Goal: Transaction & Acquisition: Purchase product/service

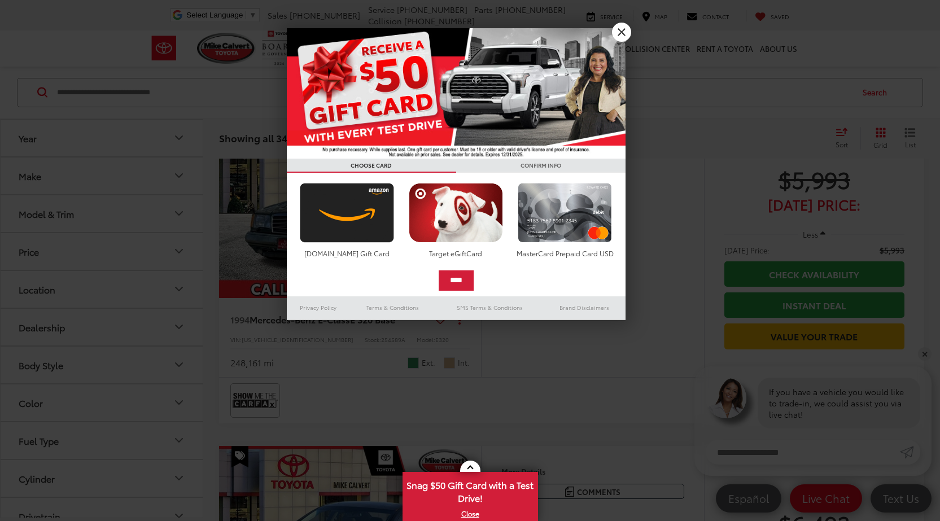
scroll to position [225, 0]
click at [615, 30] on link "X" at bounding box center [621, 32] width 19 height 19
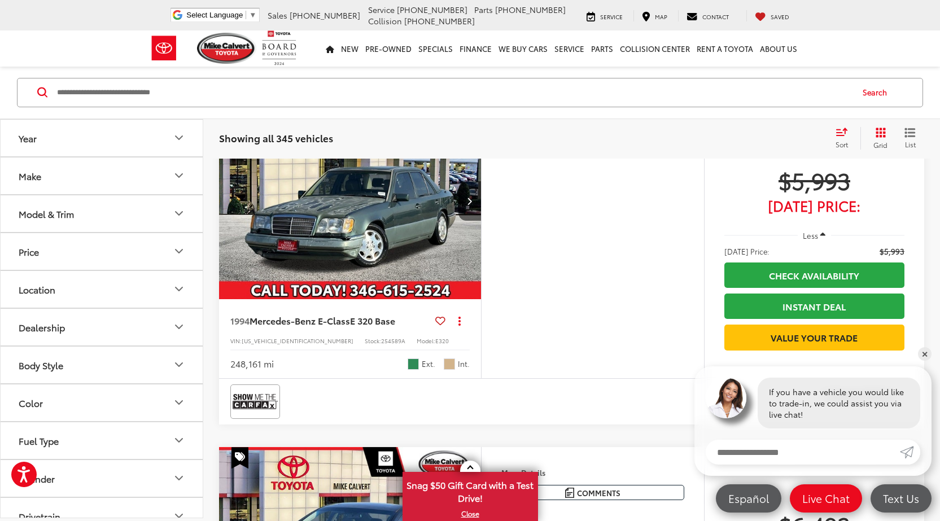
click at [181, 139] on icon "Year" at bounding box center [179, 139] width 14 height 14
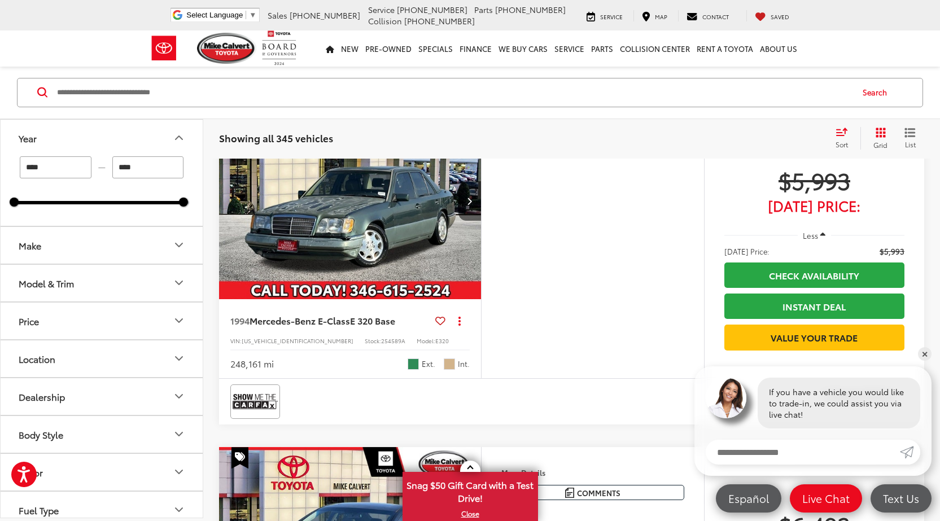
scroll to position [167, 0]
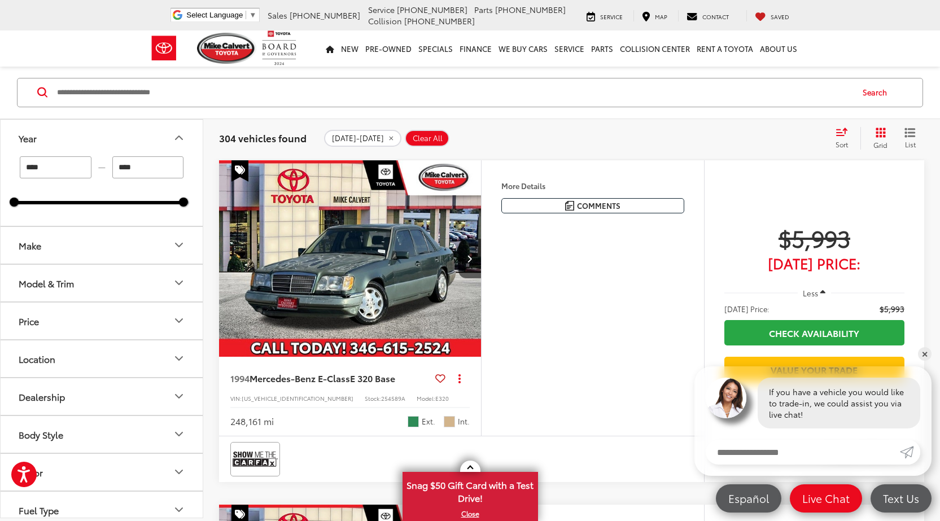
drag, startPoint x: 184, startPoint y: 201, endPoint x: 63, endPoint y: 201, distance: 121.3
click at [63, 201] on div at bounding box center [98, 202] width 169 height 3
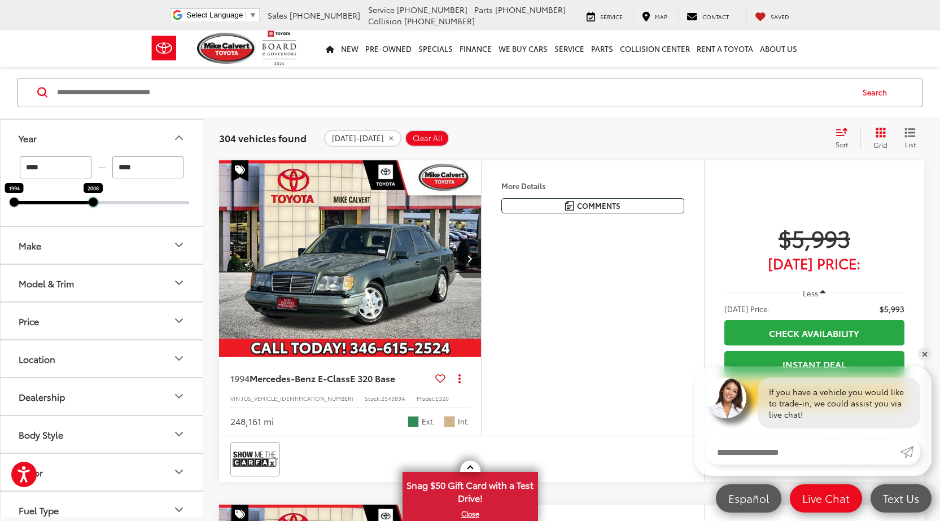
drag, startPoint x: 184, startPoint y: 204, endPoint x: 96, endPoint y: 208, distance: 88.1
click at [96, 208] on div "**** — **** 1994 2008" at bounding box center [102, 190] width 202 height 69
drag, startPoint x: 91, startPoint y: 204, endPoint x: 100, endPoint y: 203, distance: 9.1
click at [100, 203] on div at bounding box center [104, 202] width 9 height 9
type input "****"
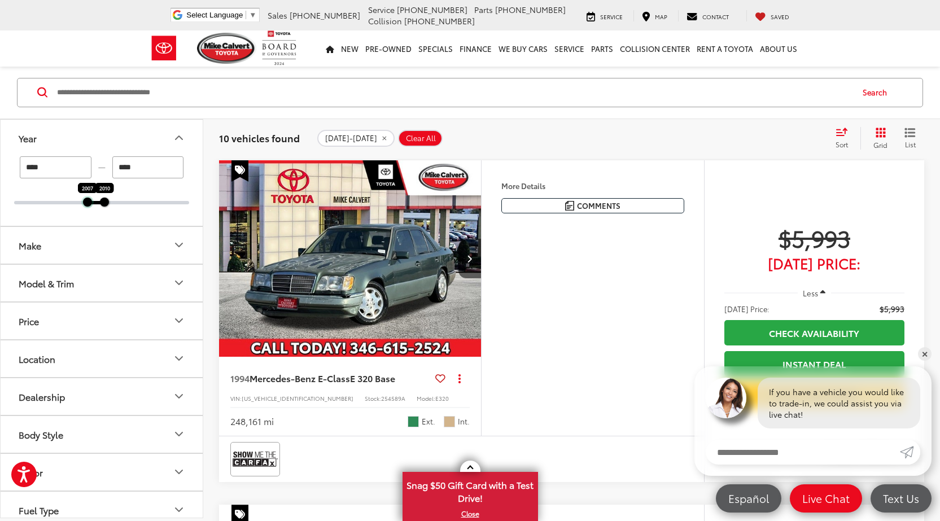
drag, startPoint x: 12, startPoint y: 204, endPoint x: 86, endPoint y: 209, distance: 73.5
click at [86, 209] on div "**** — **** 2007 2010" at bounding box center [102, 190] width 202 height 69
type input "****"
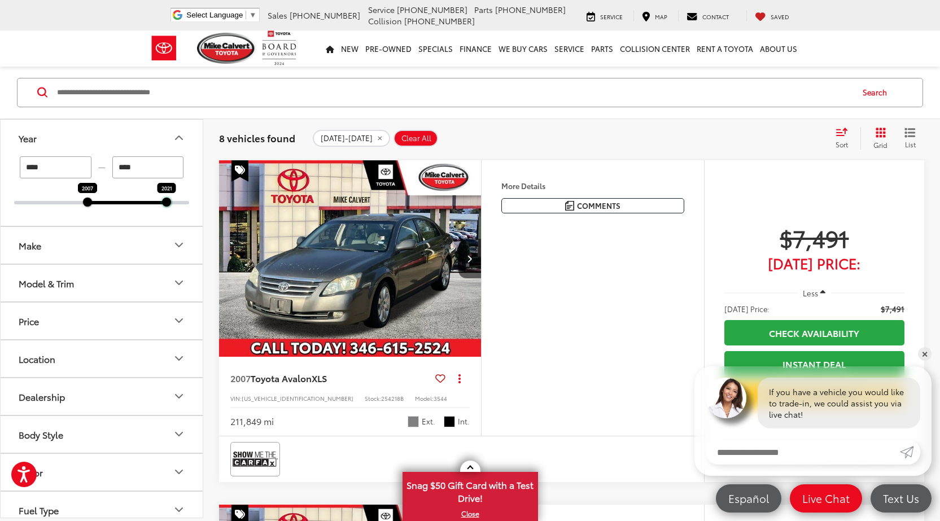
drag, startPoint x: 104, startPoint y: 204, endPoint x: 167, endPoint y: 212, distance: 63.6
click at [167, 212] on div "**** — **** 2007 2021" at bounding box center [102, 190] width 202 height 69
type input "****"
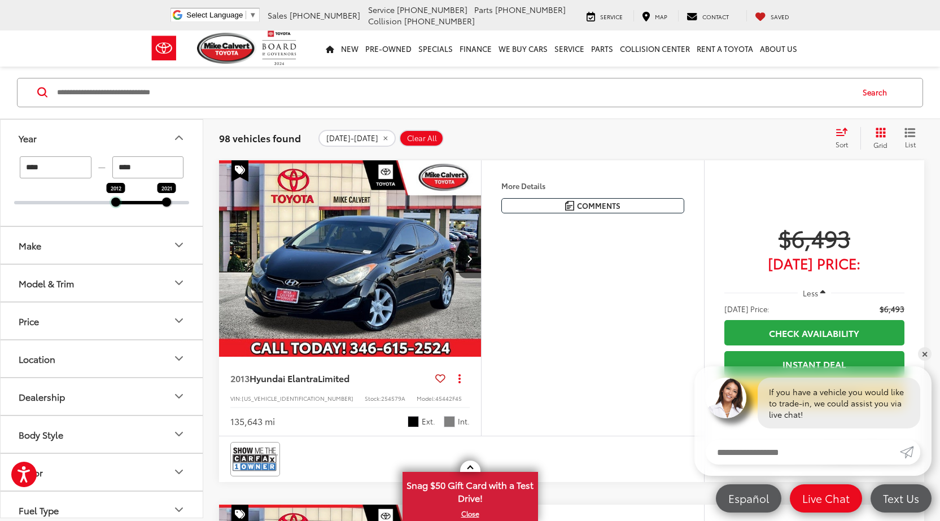
drag, startPoint x: 91, startPoint y: 205, endPoint x: 121, endPoint y: 210, distance: 30.3
click at [121, 210] on div "**** — **** 2012 2021" at bounding box center [102, 190] width 202 height 69
type input "****"
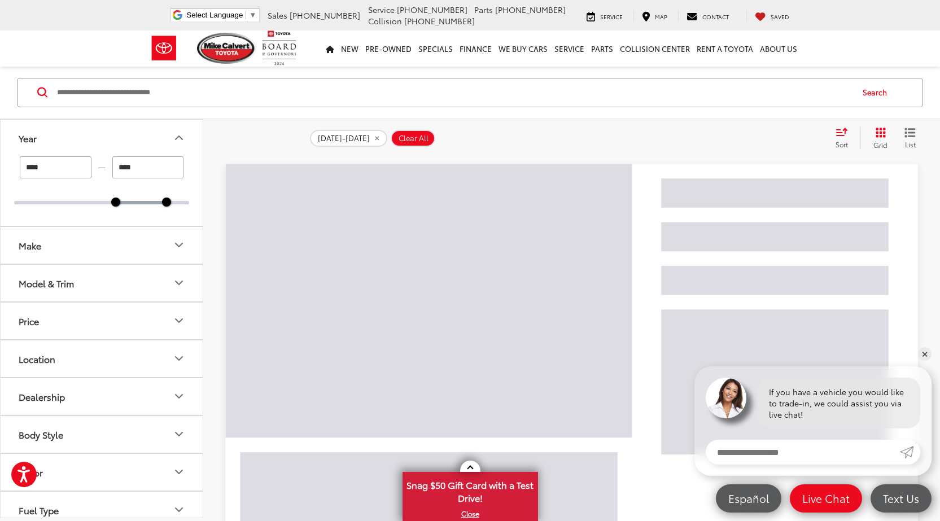
click at [175, 243] on icon "Make" at bounding box center [179, 246] width 14 height 14
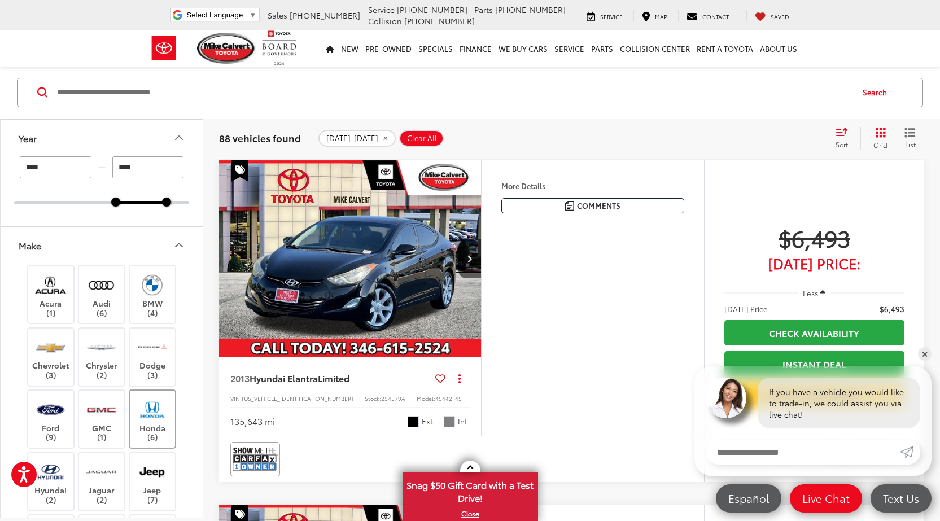
click at [165, 416] on img at bounding box center [152, 409] width 31 height 27
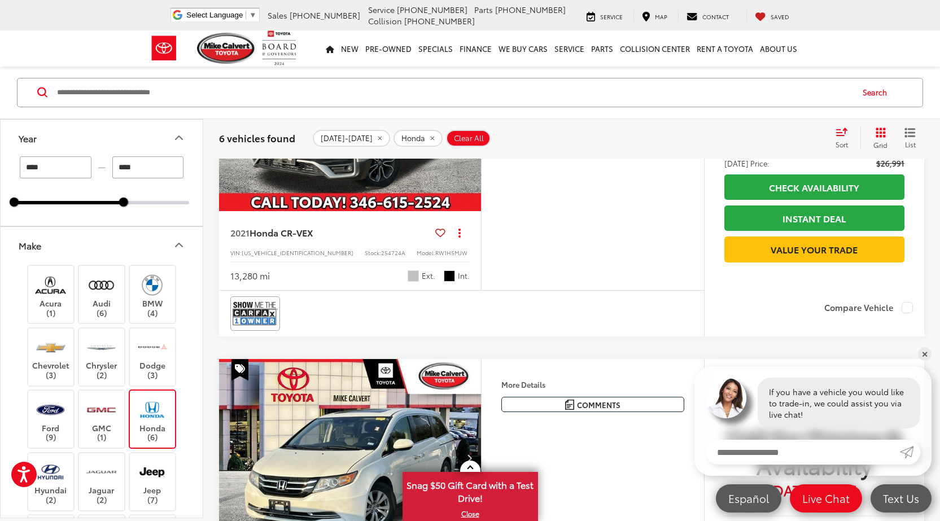
scroll to position [1747, 0]
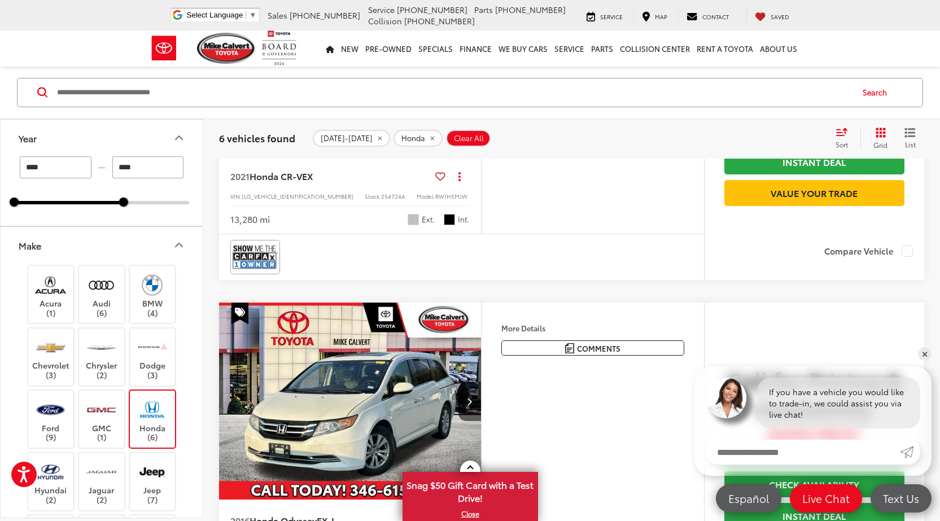
click at [471, 60] on icon "Next image" at bounding box center [469, 56] width 5 height 8
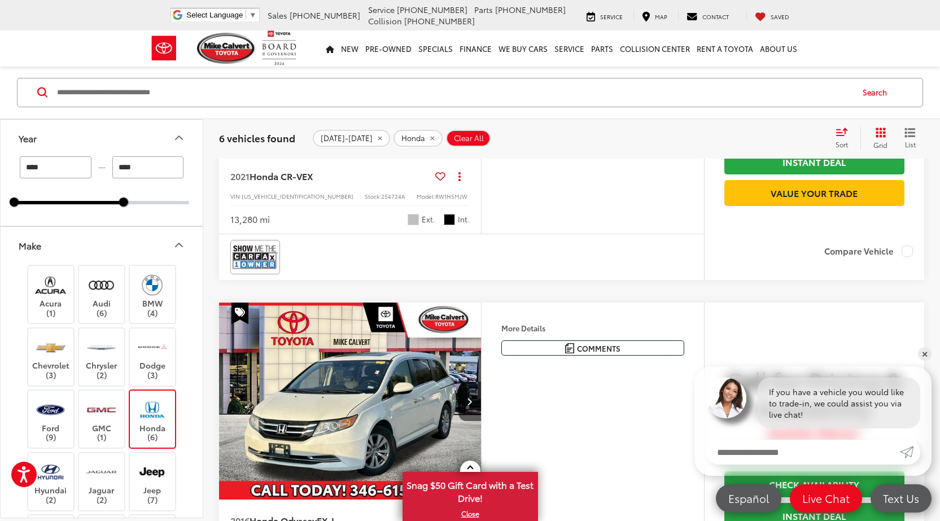
scroll to position [0, 790]
click at [471, 60] on icon "Next image" at bounding box center [469, 56] width 5 height 8
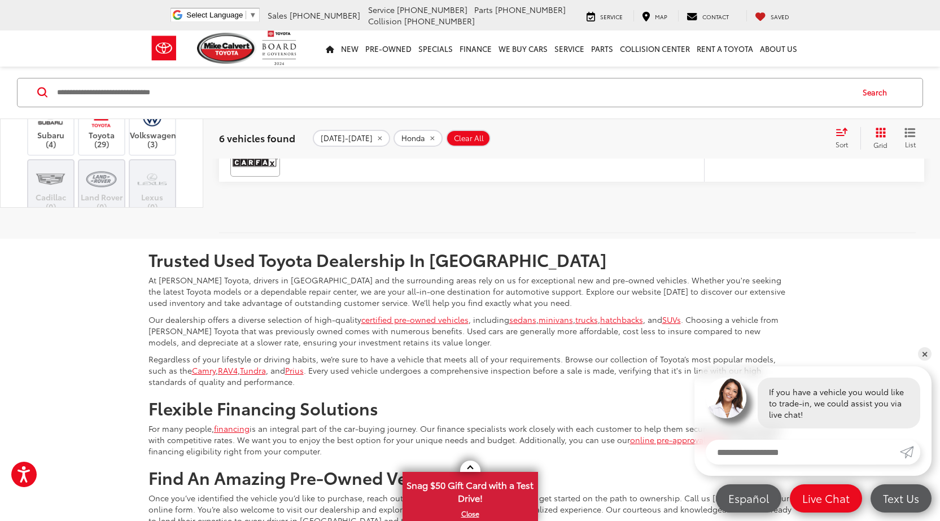
scroll to position [226, 0]
click at [103, 73] on img at bounding box center [101, 60] width 31 height 27
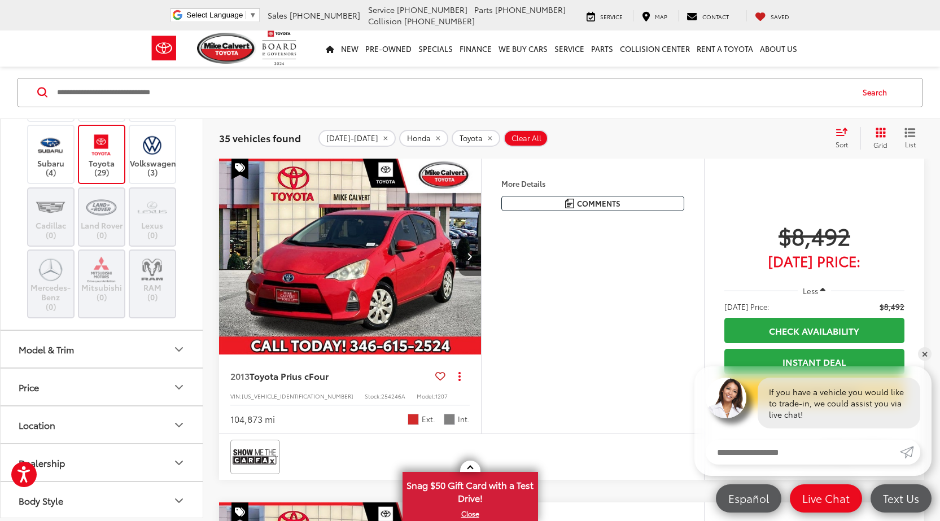
scroll to position [621, 0]
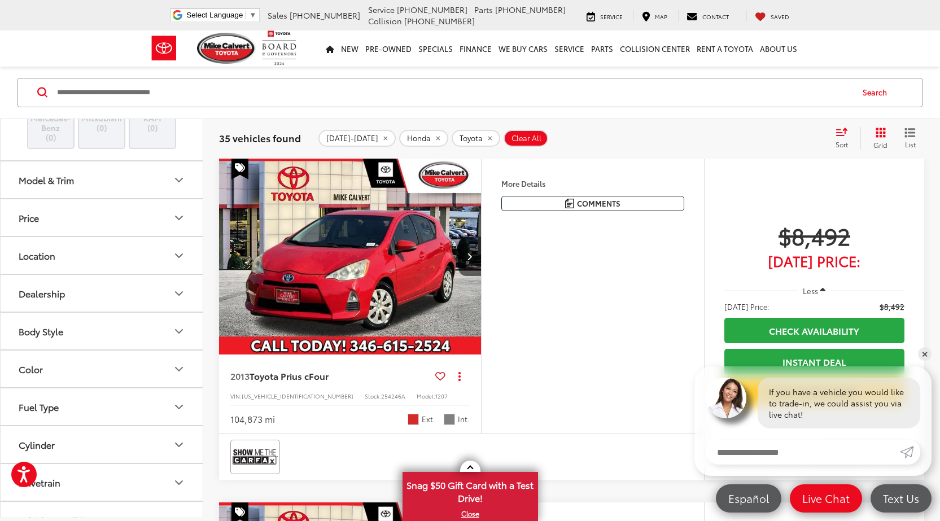
click at [178, 176] on icon "Model & Trim" at bounding box center [179, 180] width 14 height 14
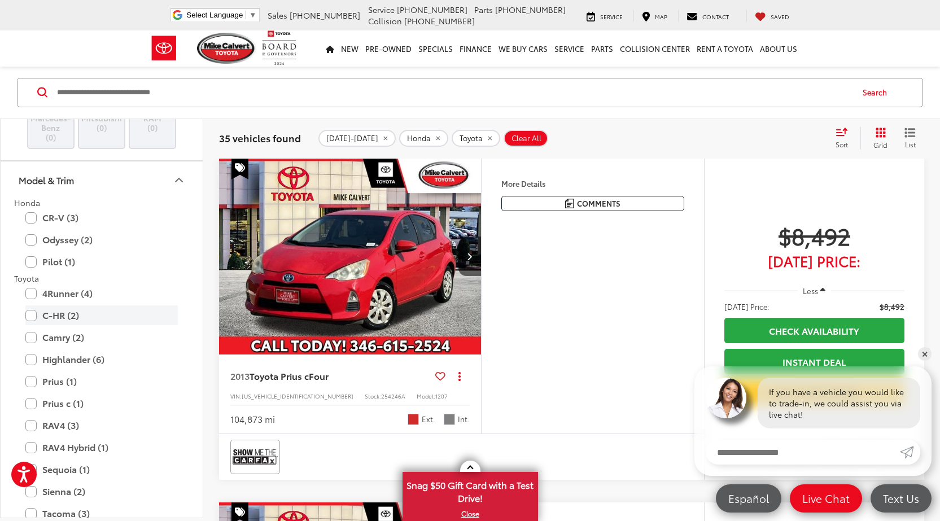
click at [68, 312] on label "C-HR (2)" at bounding box center [101, 315] width 152 height 20
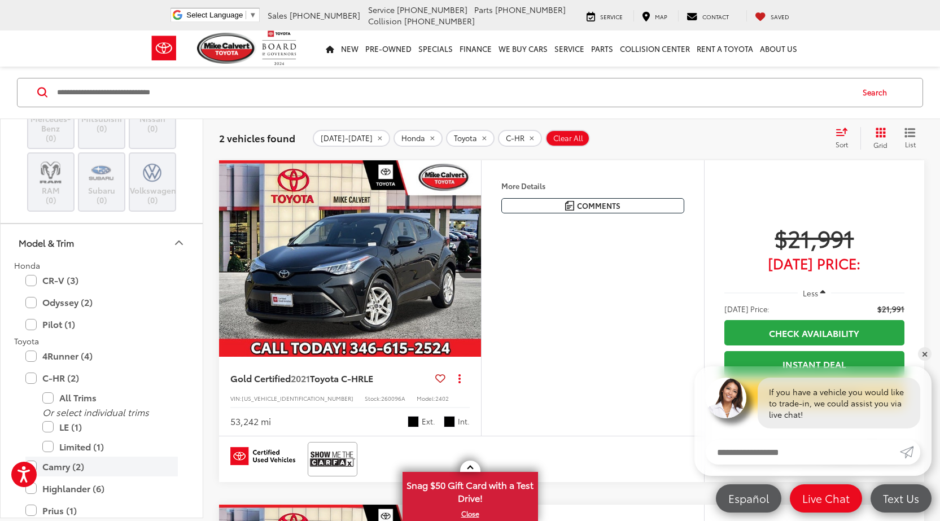
scroll to position [727, 0]
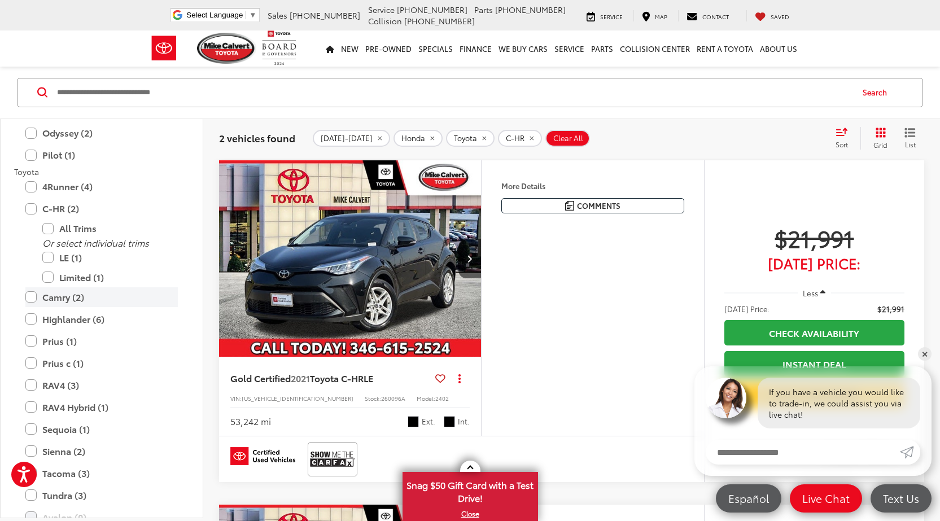
click at [66, 296] on label "Camry (2)" at bounding box center [101, 297] width 152 height 20
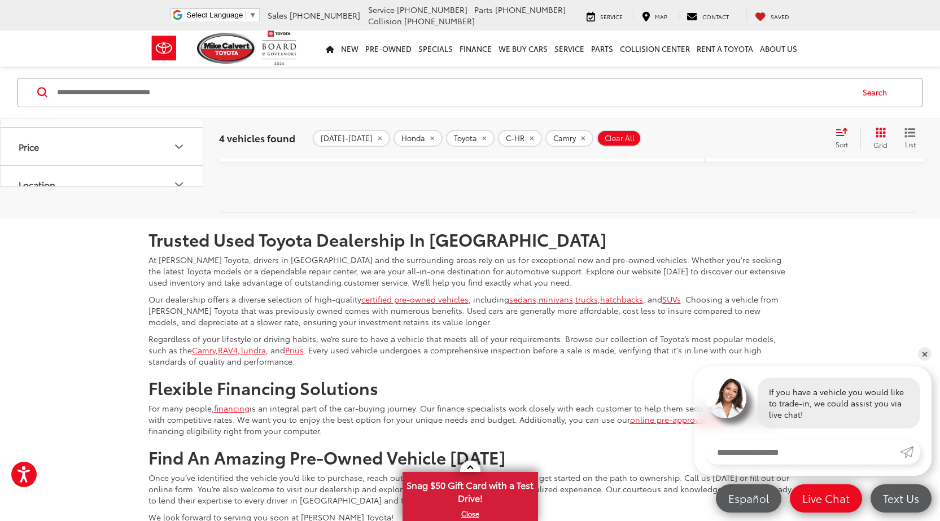
scroll to position [1352, 0]
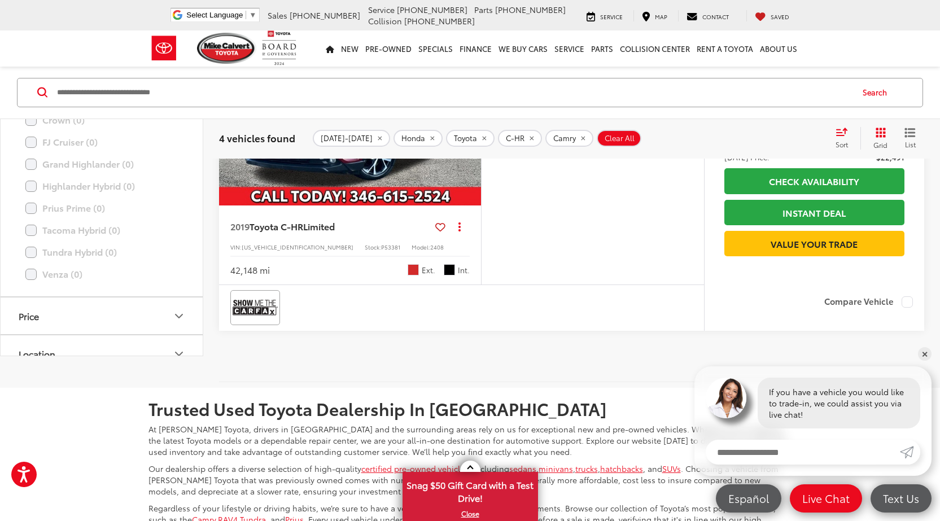
click at [468, 111] on icon "Next image" at bounding box center [469, 107] width 5 height 8
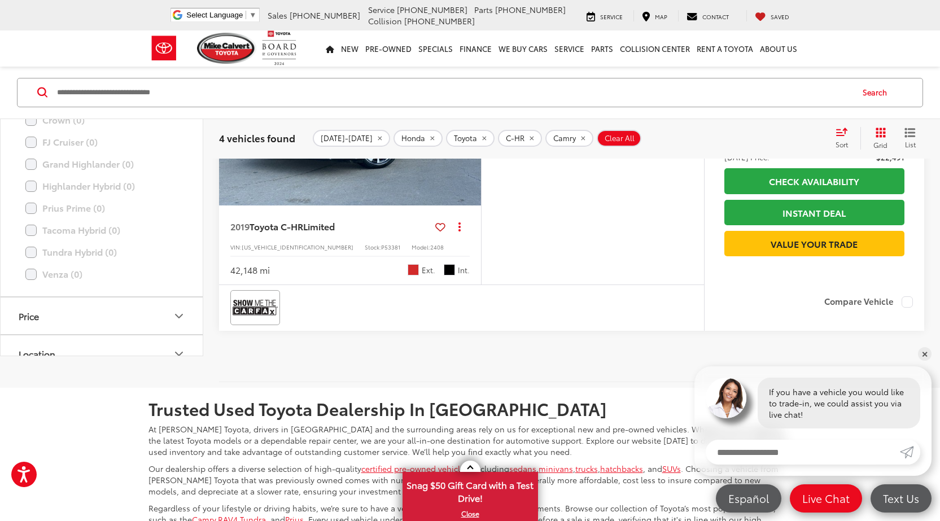
click at [468, 111] on icon "Next image" at bounding box center [469, 107] width 5 height 8
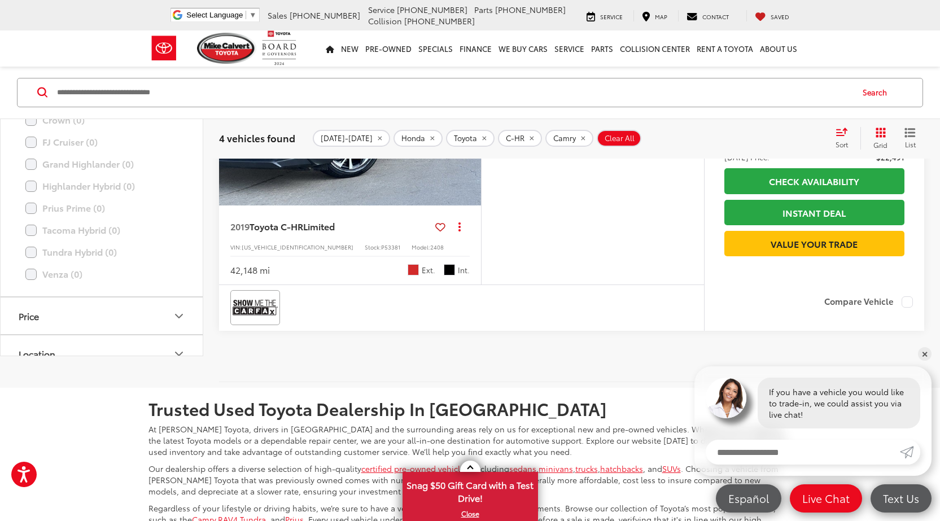
click at [468, 111] on icon "Next image" at bounding box center [469, 107] width 5 height 8
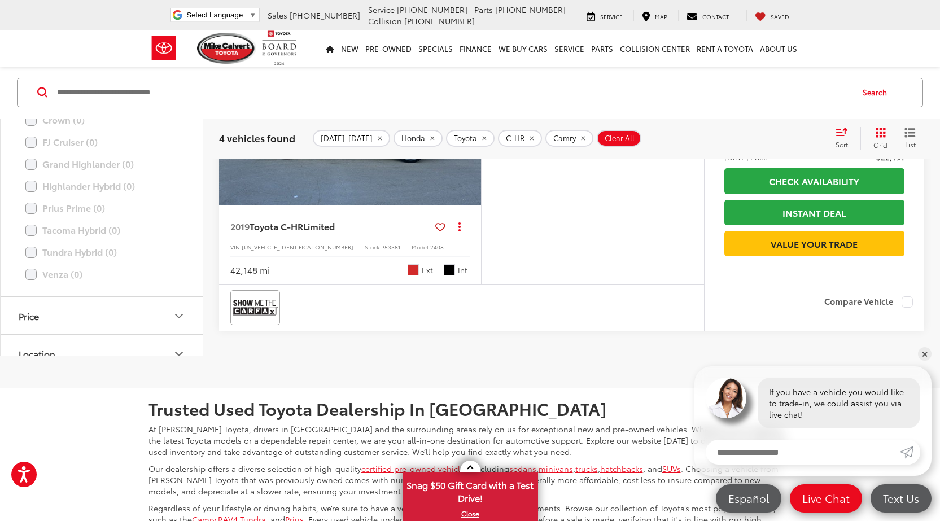
click at [468, 111] on icon "Next image" at bounding box center [469, 107] width 5 height 8
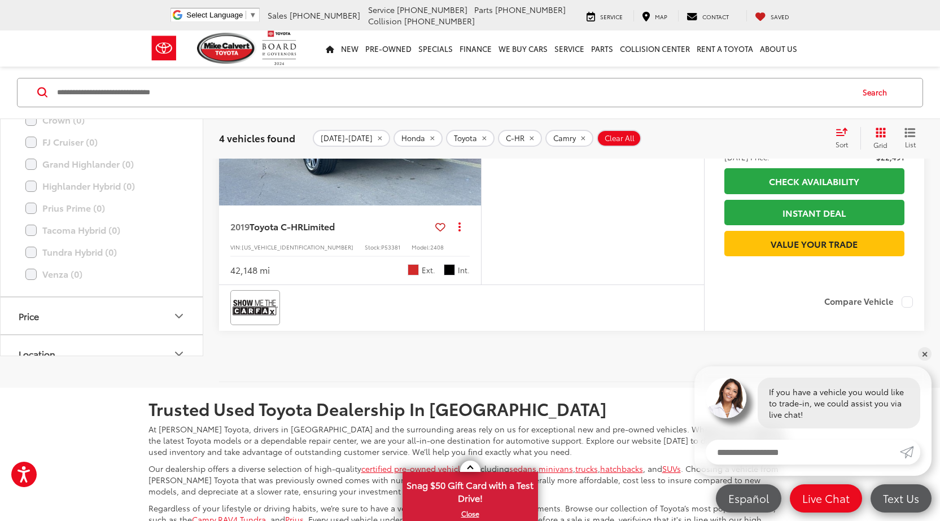
click at [468, 111] on icon "Next image" at bounding box center [469, 107] width 5 height 8
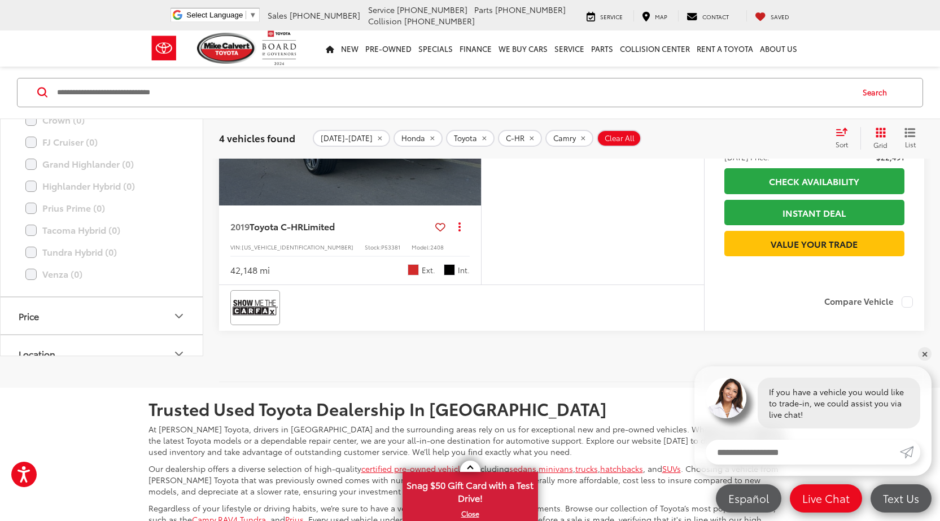
click at [468, 206] on div "View More" at bounding box center [350, 107] width 264 height 198
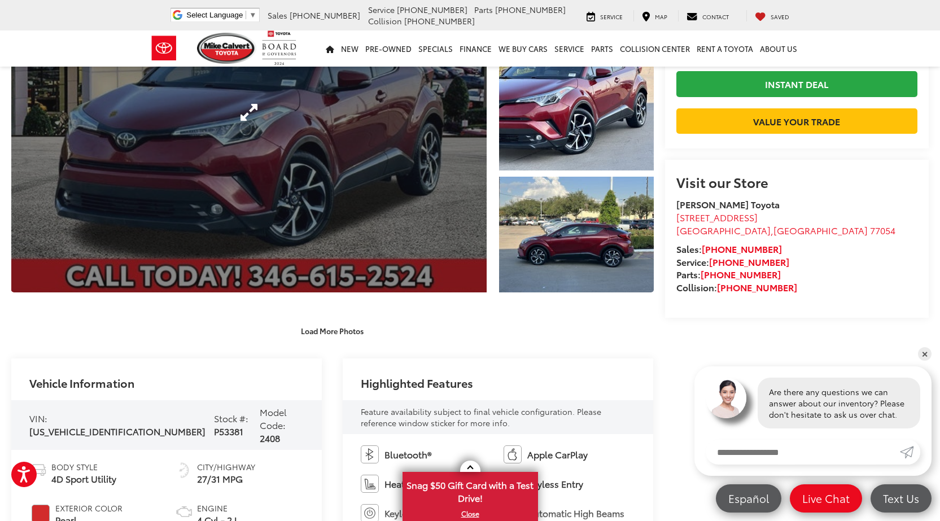
scroll to position [339, 0]
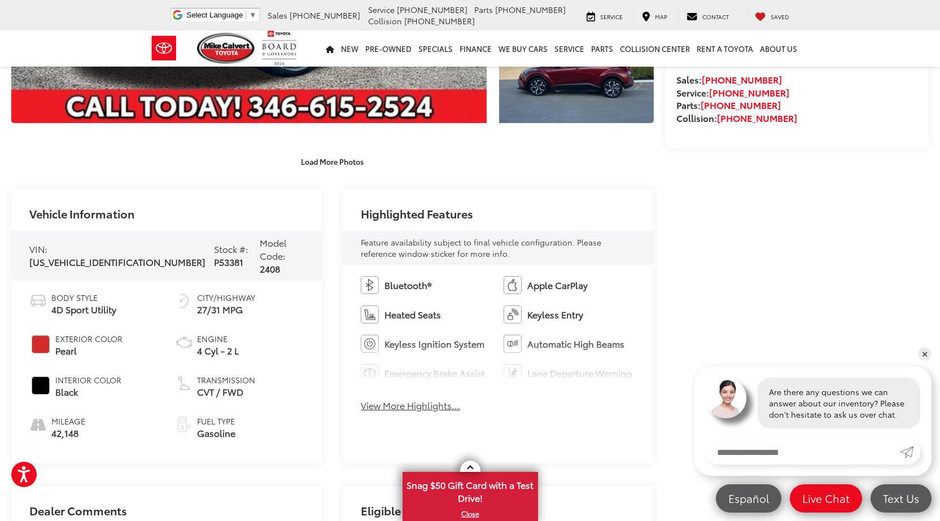
click at [432, 404] on button "View More Highlights..." at bounding box center [410, 405] width 99 height 13
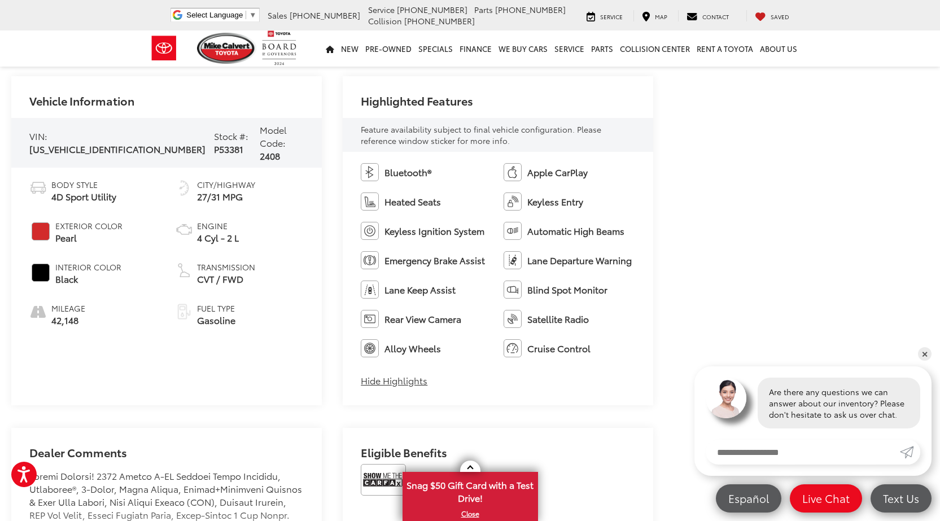
scroll to position [564, 0]
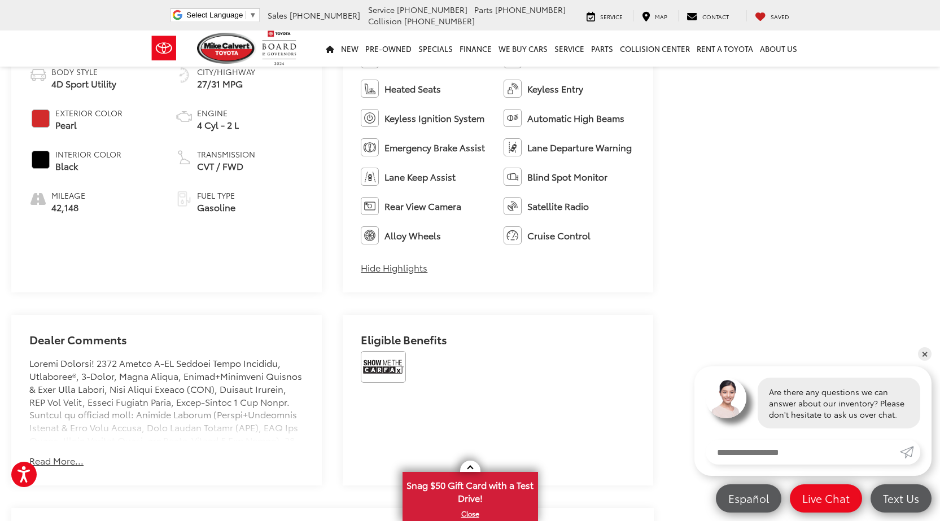
click at [66, 460] on button "Read More..." at bounding box center [56, 460] width 54 height 13
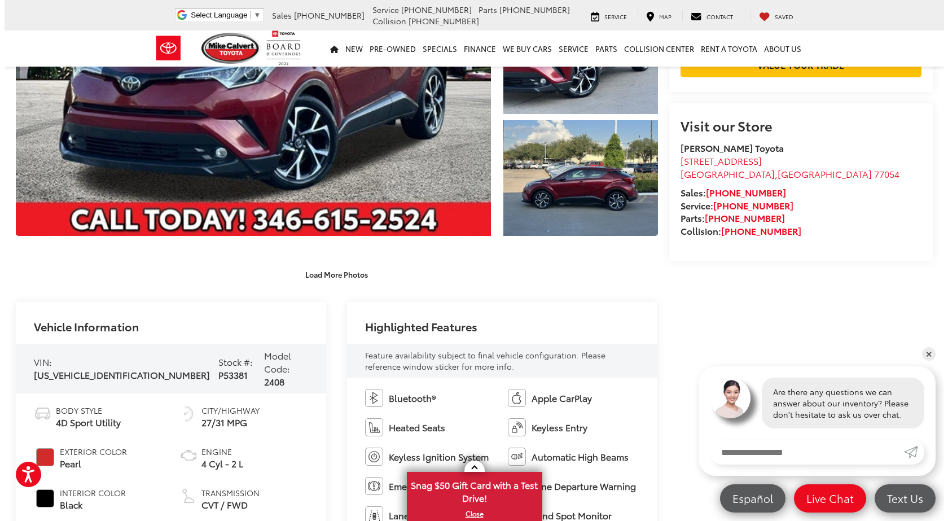
scroll to position [0, 0]
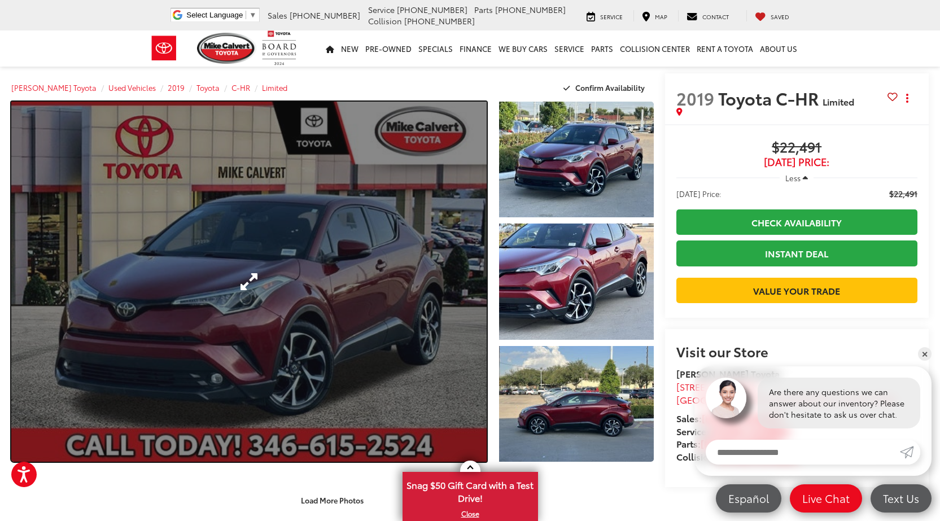
click at [252, 272] on link "Expand Photo 0" at bounding box center [248, 282] width 475 height 360
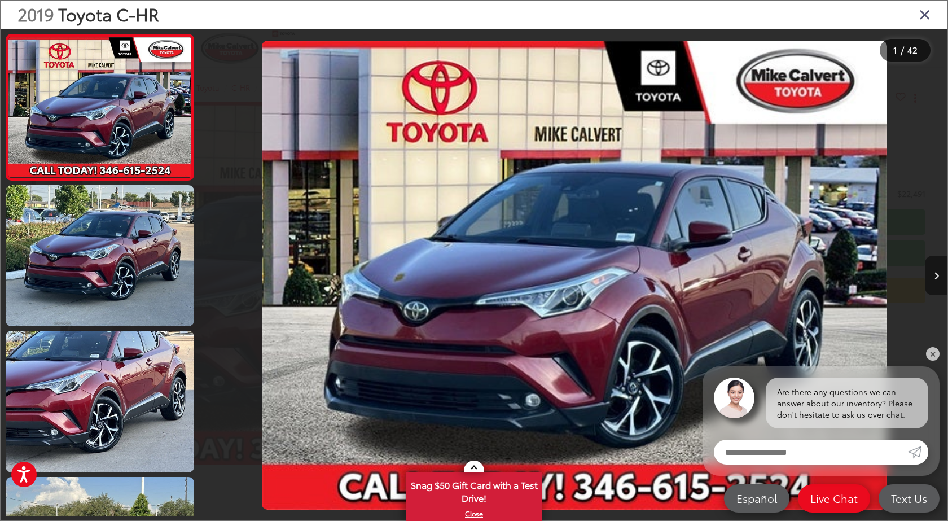
click at [931, 277] on button "Next image" at bounding box center [936, 276] width 23 height 40
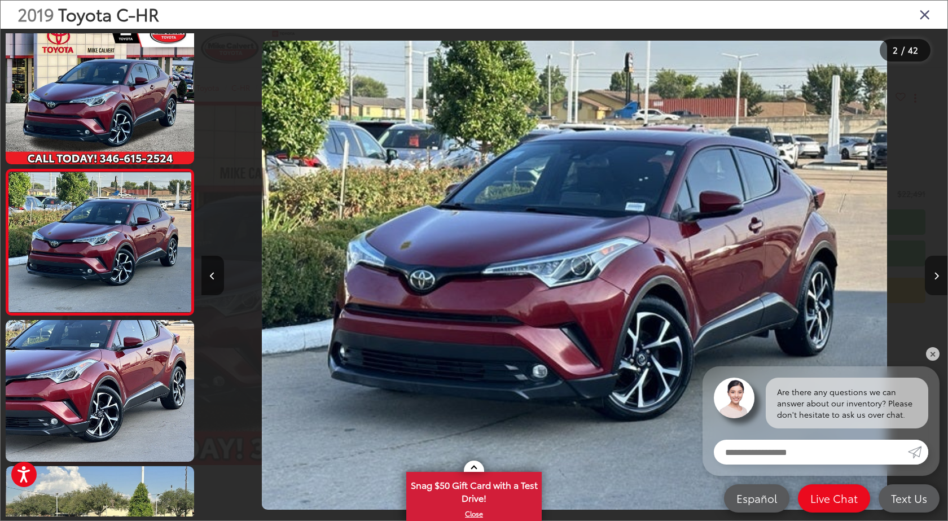
click at [931, 277] on button "Next image" at bounding box center [936, 276] width 23 height 40
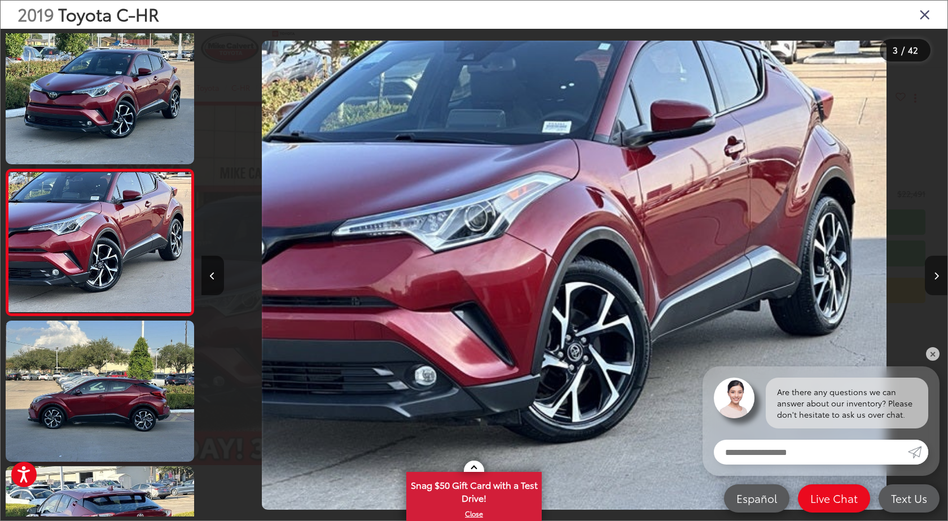
click at [931, 277] on button "Next image" at bounding box center [936, 276] width 23 height 40
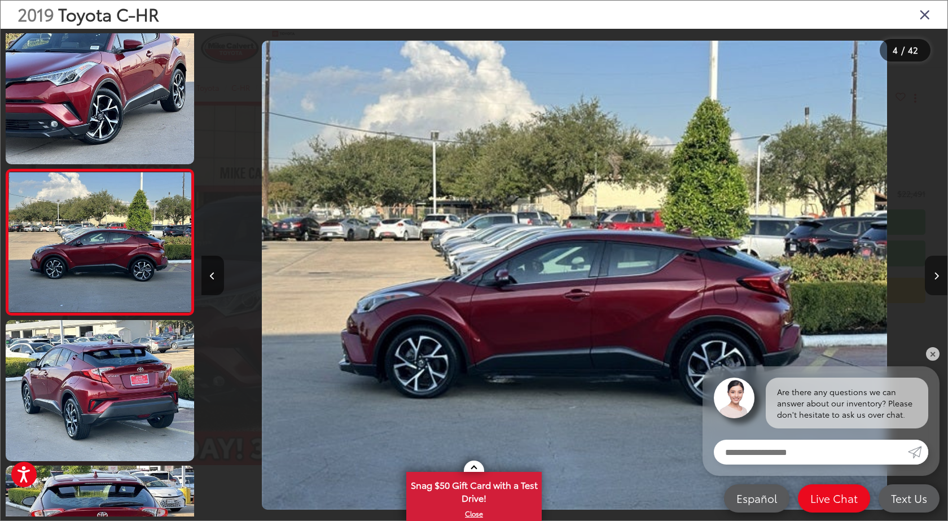
click at [931, 277] on button "Next image" at bounding box center [936, 276] width 23 height 40
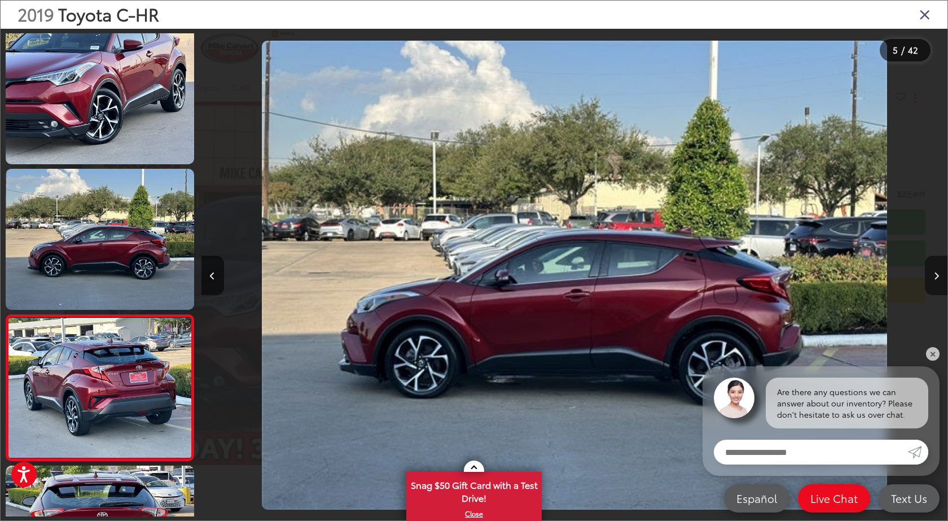
scroll to position [448, 0]
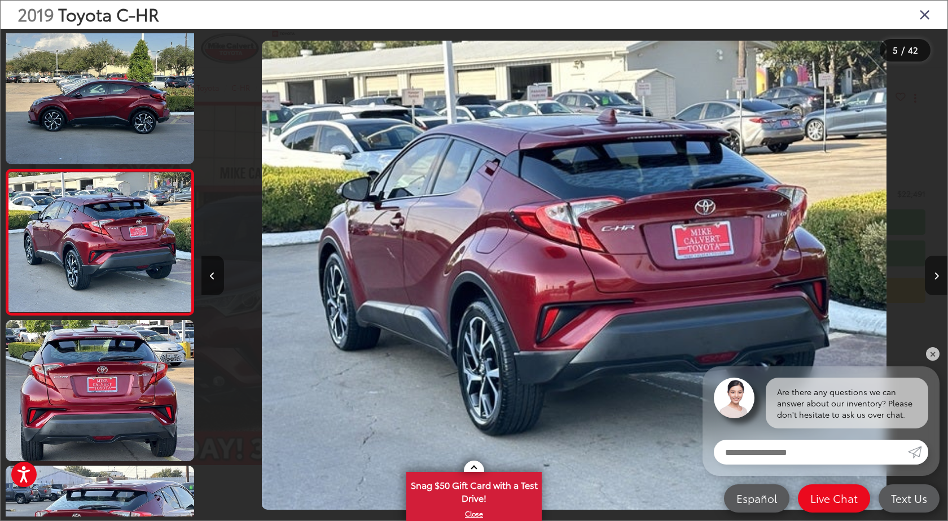
click at [931, 277] on button "Next image" at bounding box center [936, 276] width 23 height 40
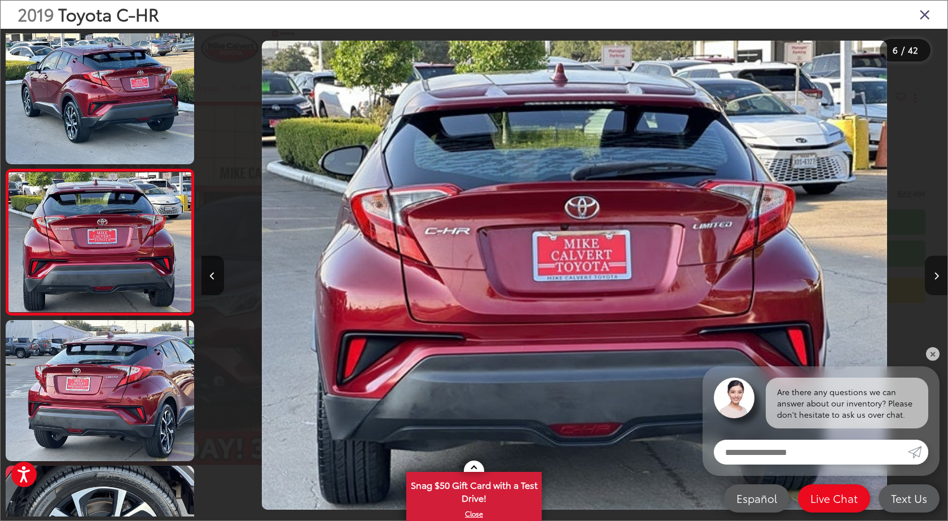
click at [931, 277] on button "Next image" at bounding box center [936, 276] width 23 height 40
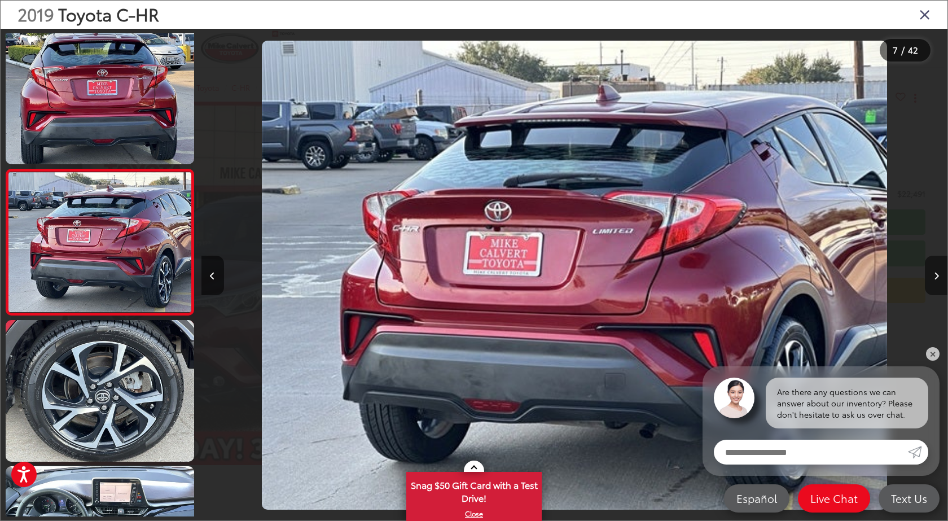
click at [931, 277] on button "Next image" at bounding box center [936, 276] width 23 height 40
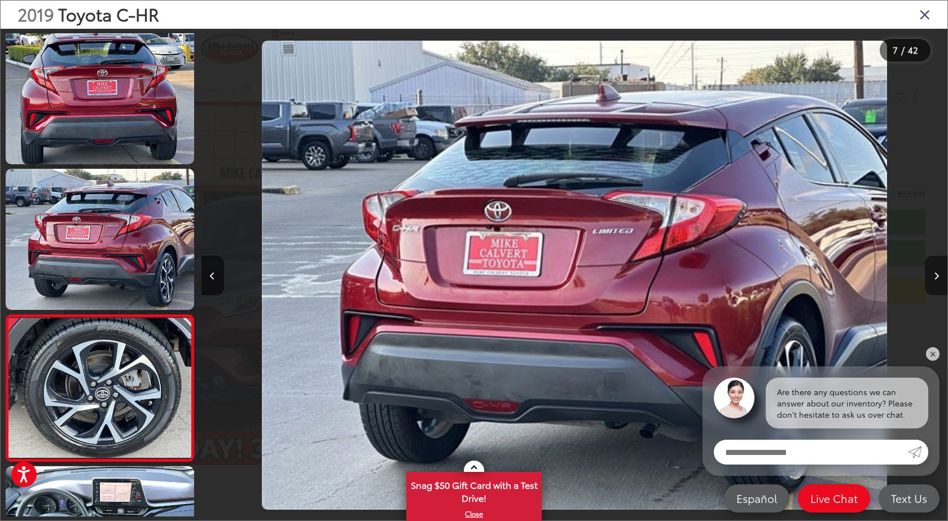
scroll to position [885, 0]
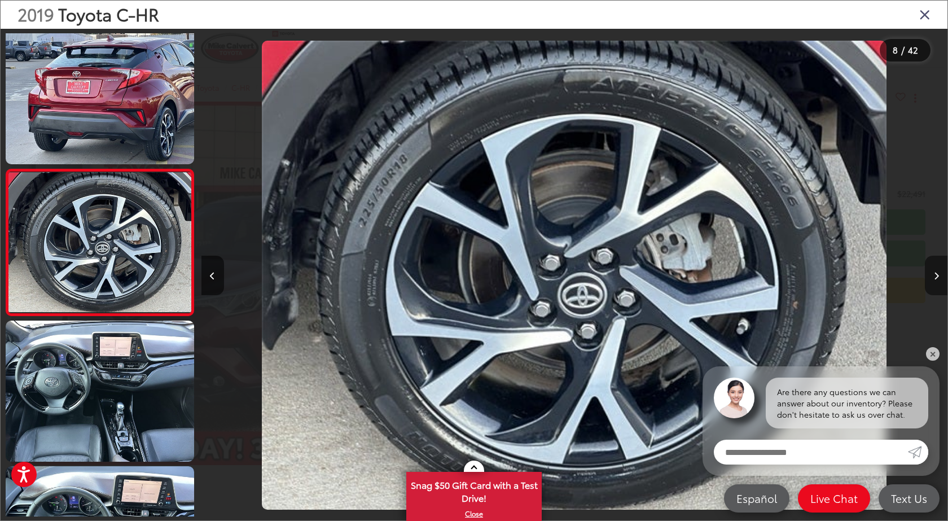
click at [931, 277] on button "Next image" at bounding box center [936, 276] width 23 height 40
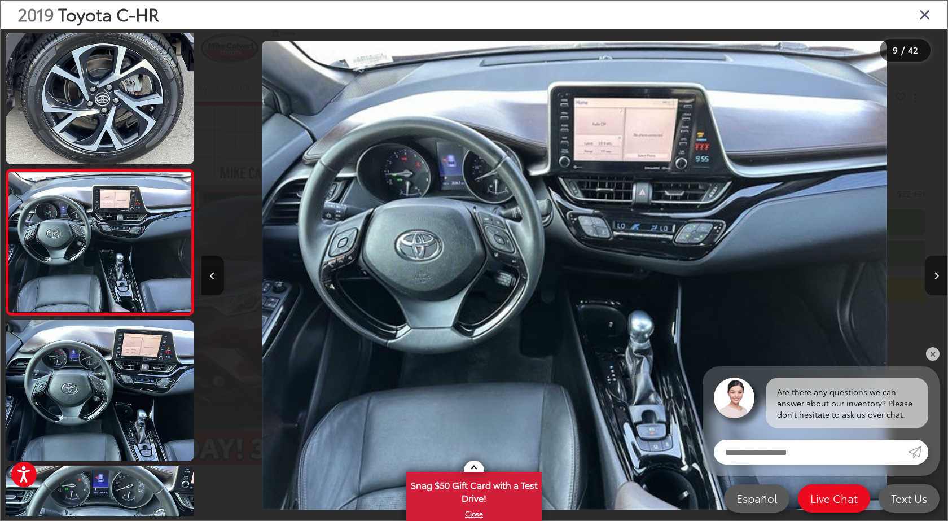
click at [931, 277] on button "Next image" at bounding box center [936, 276] width 23 height 40
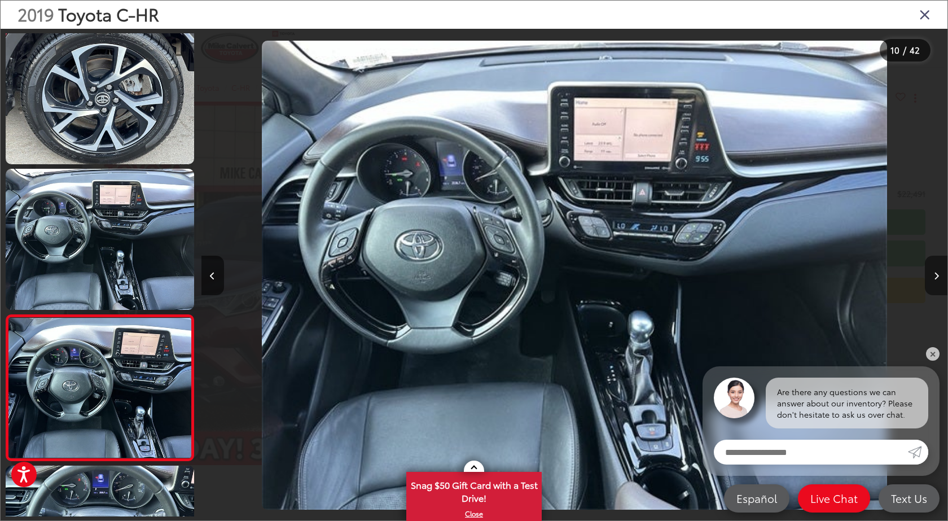
scroll to position [1177, 0]
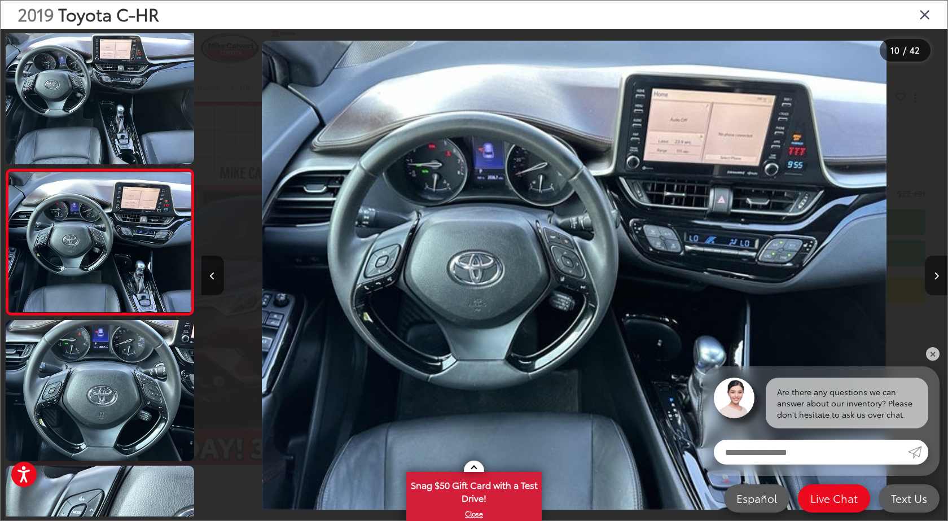
click at [931, 277] on button "Next image" at bounding box center [936, 276] width 23 height 40
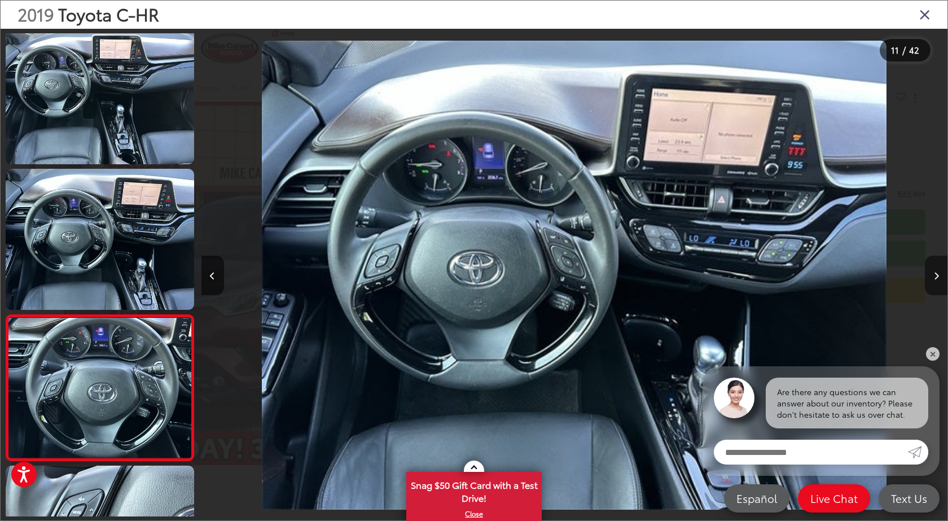
scroll to position [1322, 0]
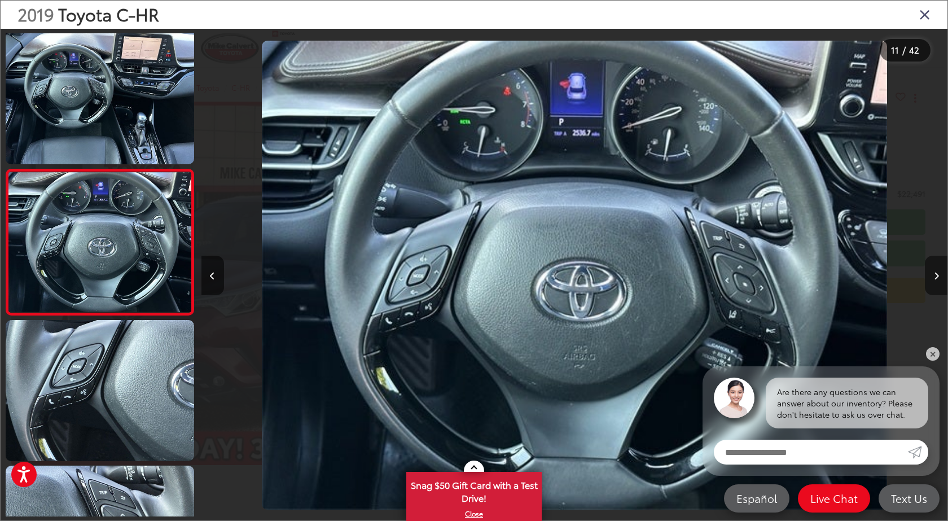
click at [931, 277] on button "Next image" at bounding box center [936, 276] width 23 height 40
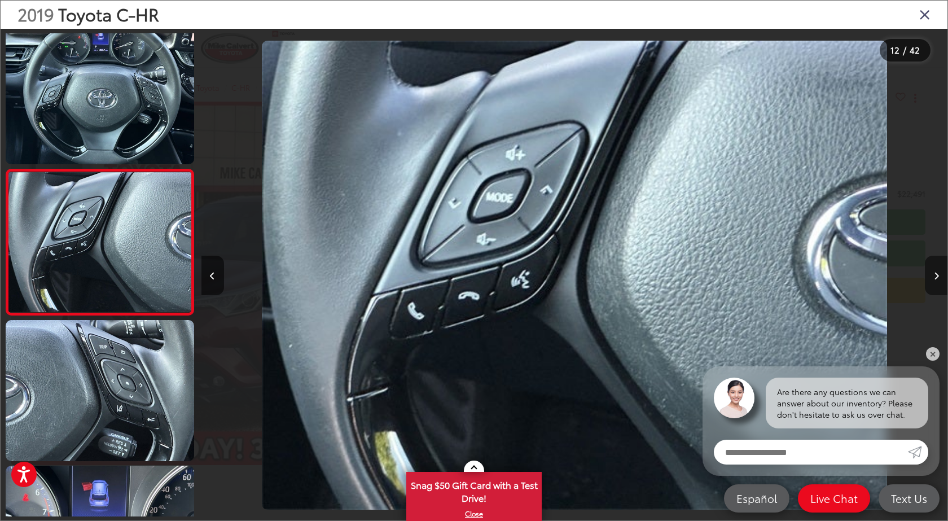
click at [931, 277] on button "Next image" at bounding box center [936, 276] width 23 height 40
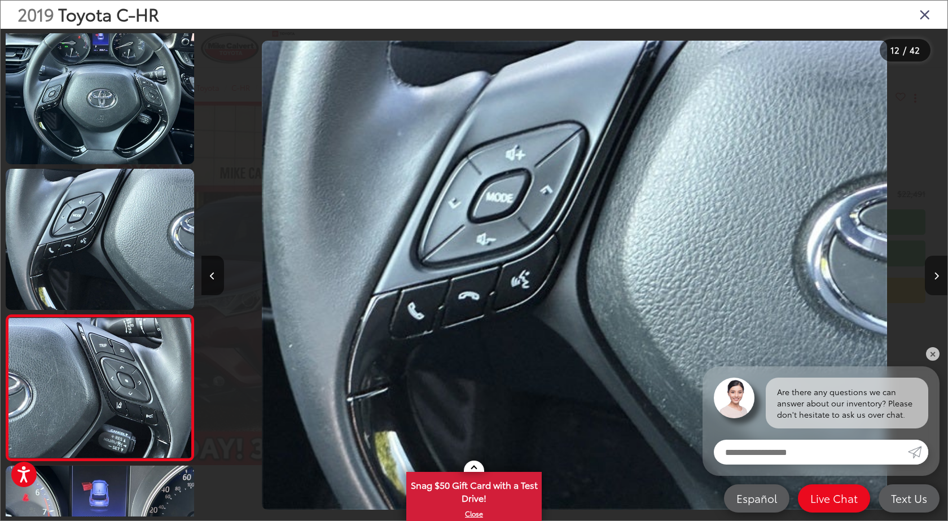
scroll to position [1614, 0]
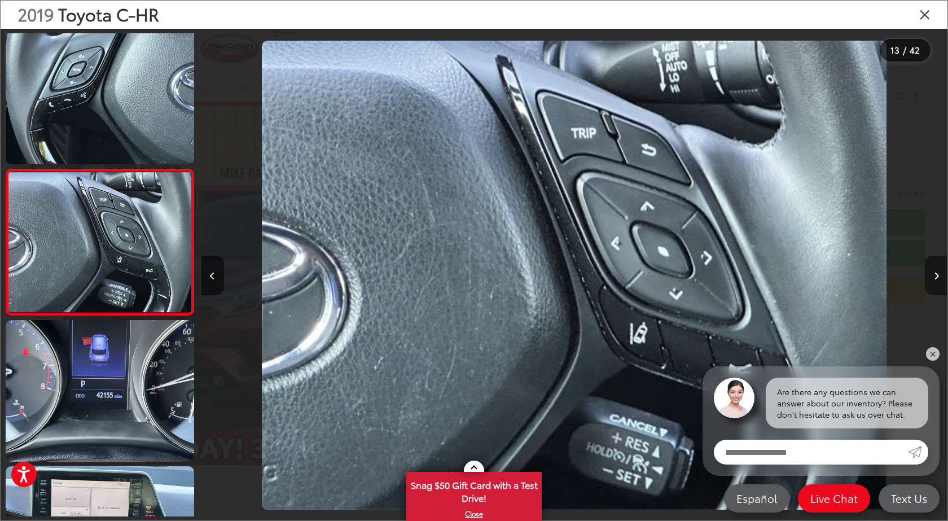
click at [931, 277] on button "Next image" at bounding box center [936, 276] width 23 height 40
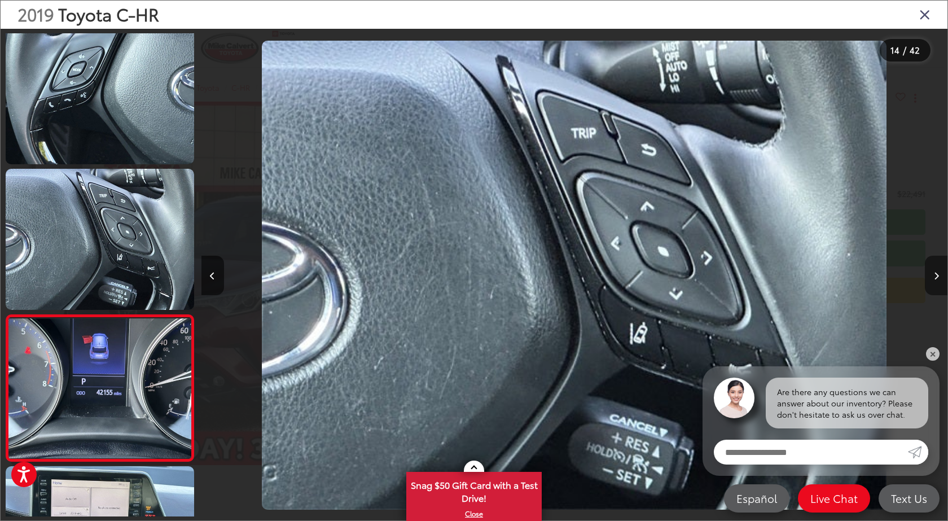
scroll to position [0, 0]
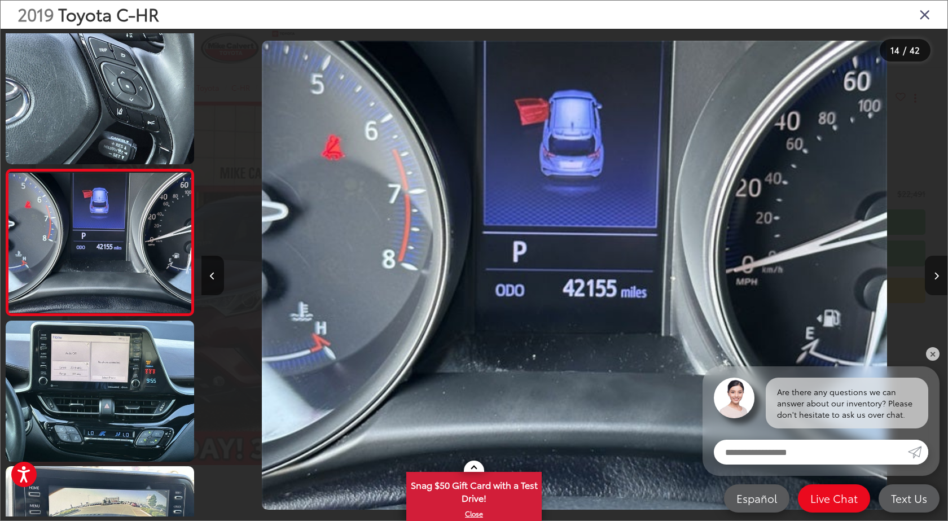
click at [931, 277] on button "Next image" at bounding box center [936, 276] width 23 height 40
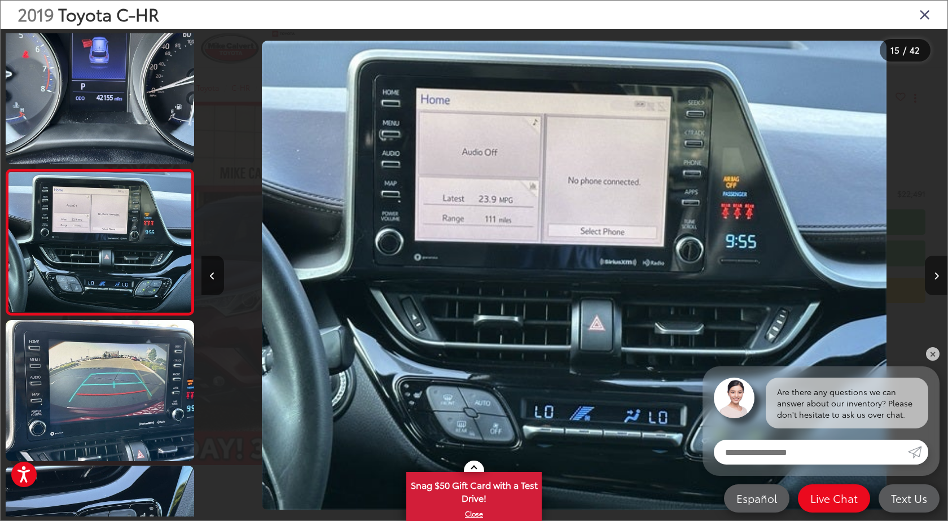
click at [931, 277] on button "Next image" at bounding box center [936, 276] width 23 height 40
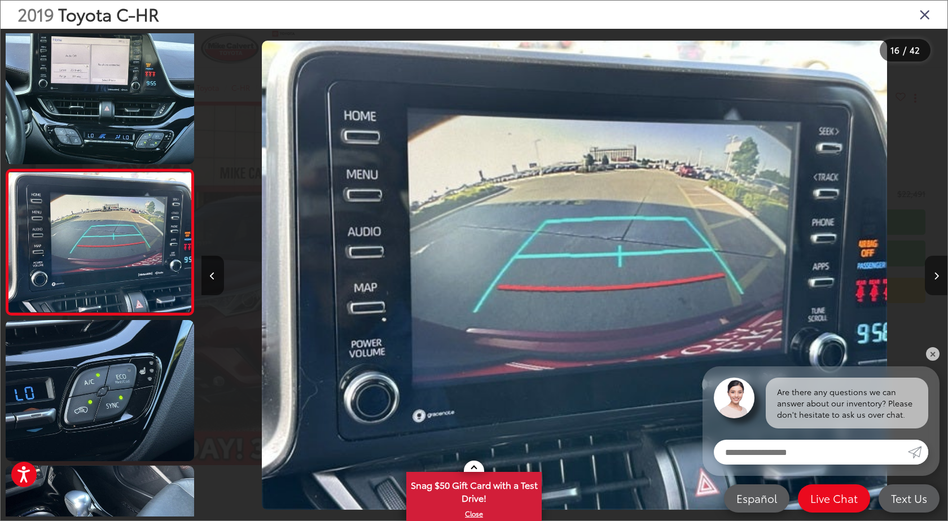
click at [931, 277] on button "Next image" at bounding box center [936, 276] width 23 height 40
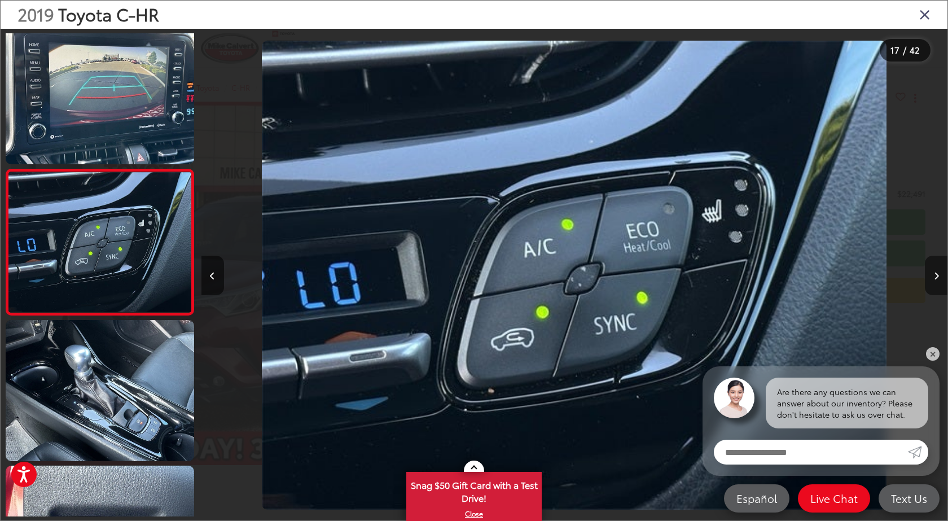
click at [931, 277] on button "Next image" at bounding box center [936, 276] width 23 height 40
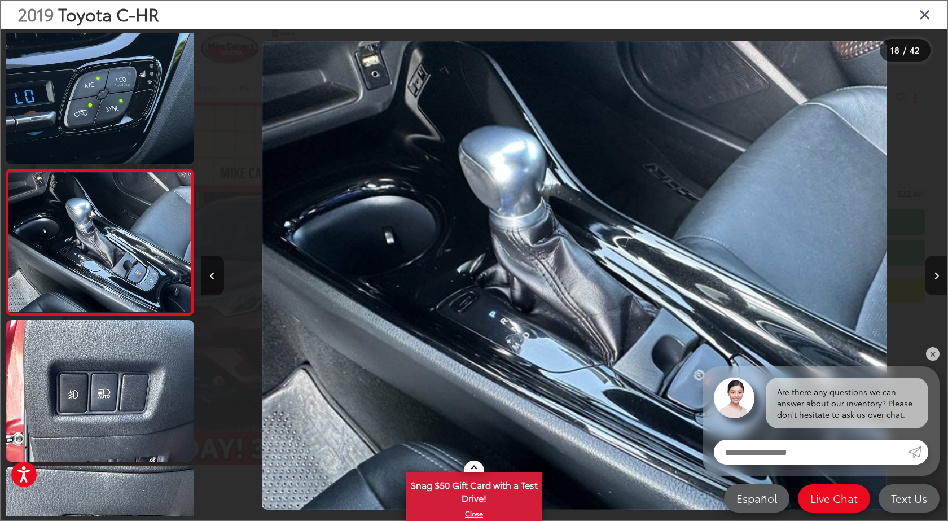
click at [931, 277] on button "Next image" at bounding box center [936, 276] width 23 height 40
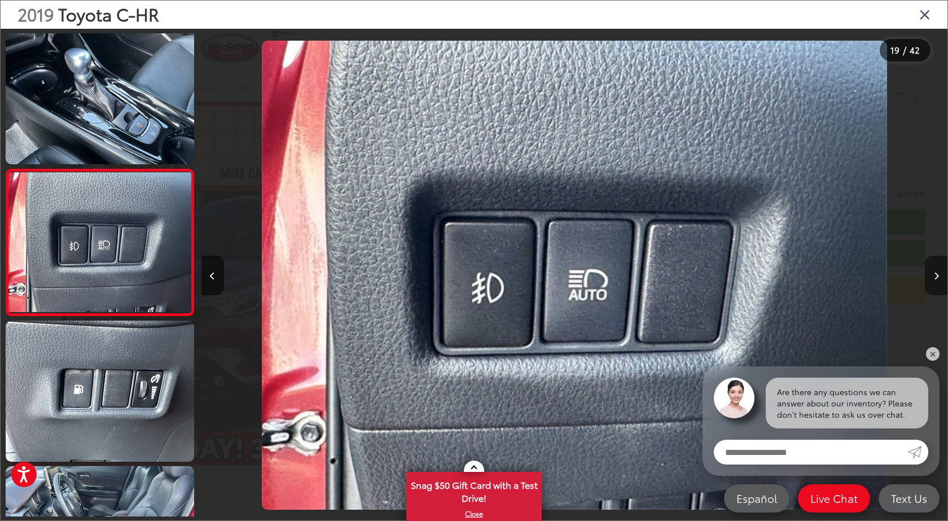
click at [931, 277] on button "Next image" at bounding box center [936, 276] width 23 height 40
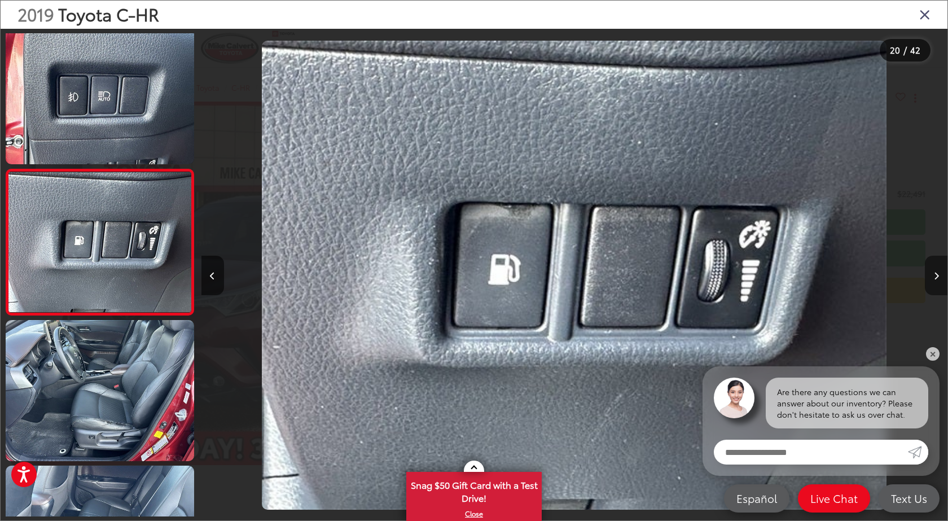
click at [931, 277] on button "Next image" at bounding box center [936, 276] width 23 height 40
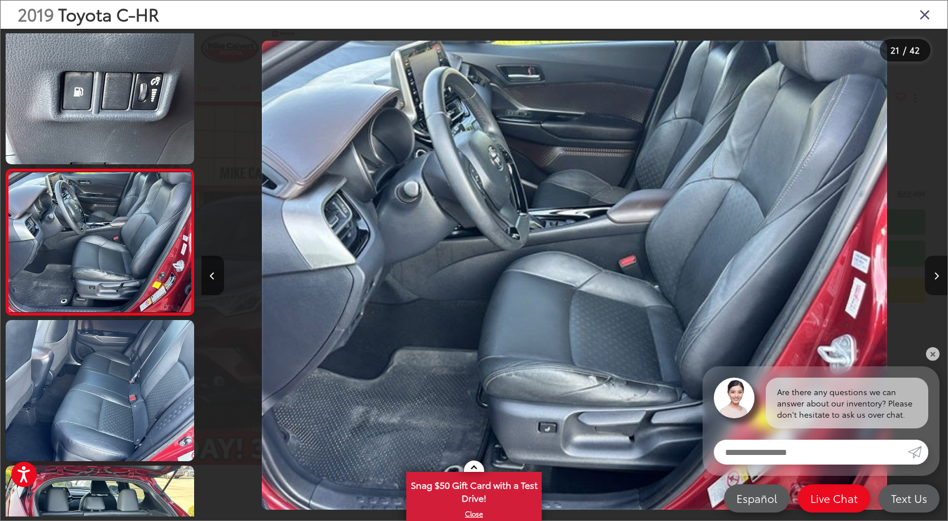
click at [931, 277] on button "Next image" at bounding box center [936, 276] width 23 height 40
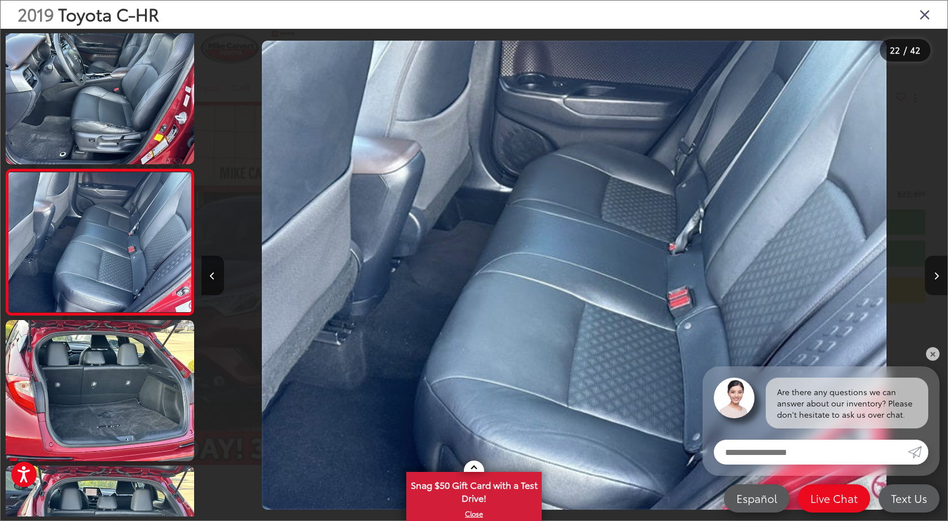
click at [931, 277] on button "Next image" at bounding box center [936, 276] width 23 height 40
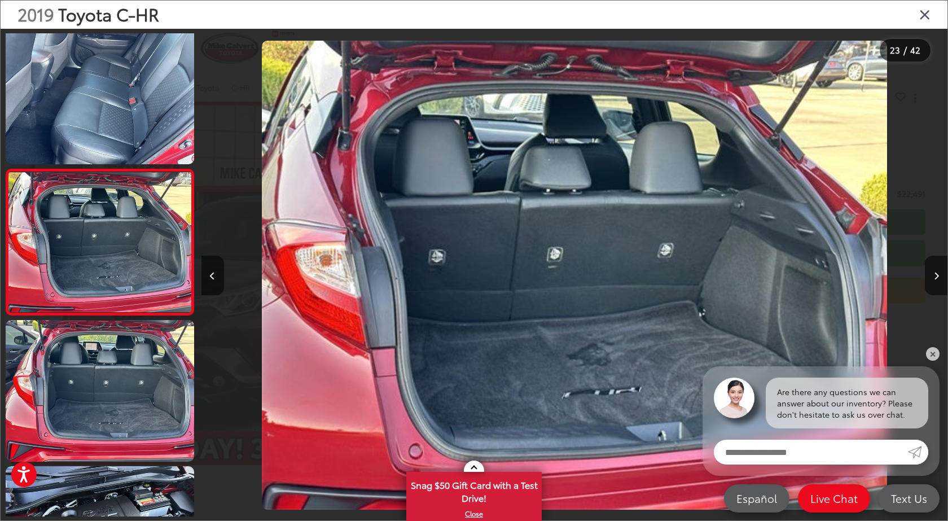
click at [925, 14] on icon "Close gallery" at bounding box center [924, 14] width 11 height 15
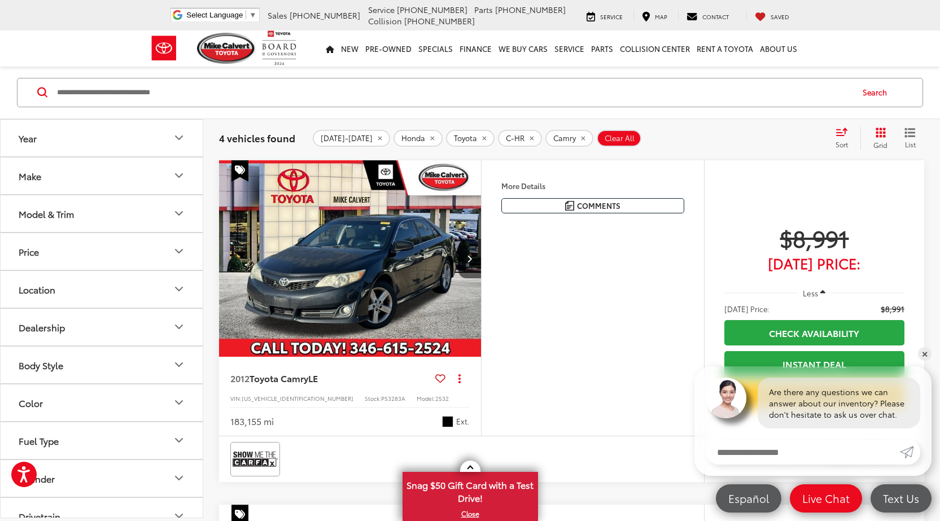
scroll to position [1352, 0]
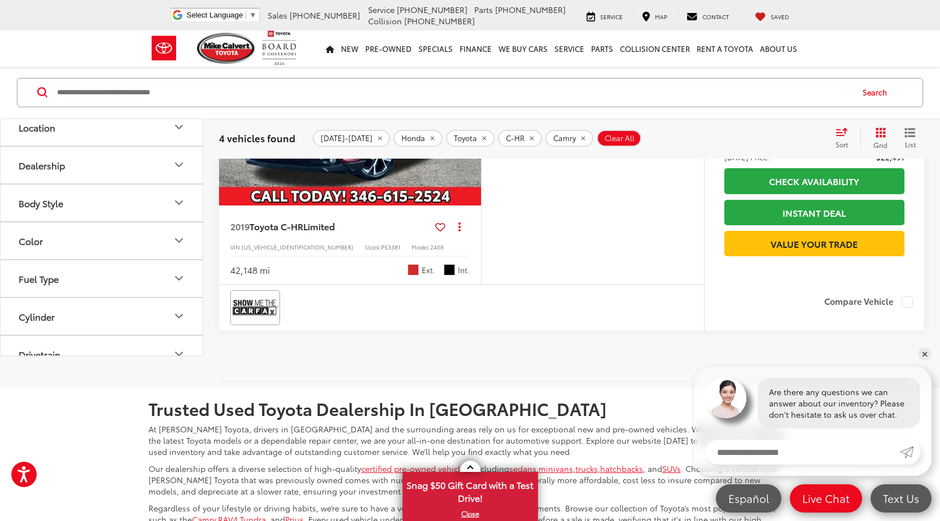
click at [177, 58] on icon "Model & Trim" at bounding box center [179, 52] width 14 height 14
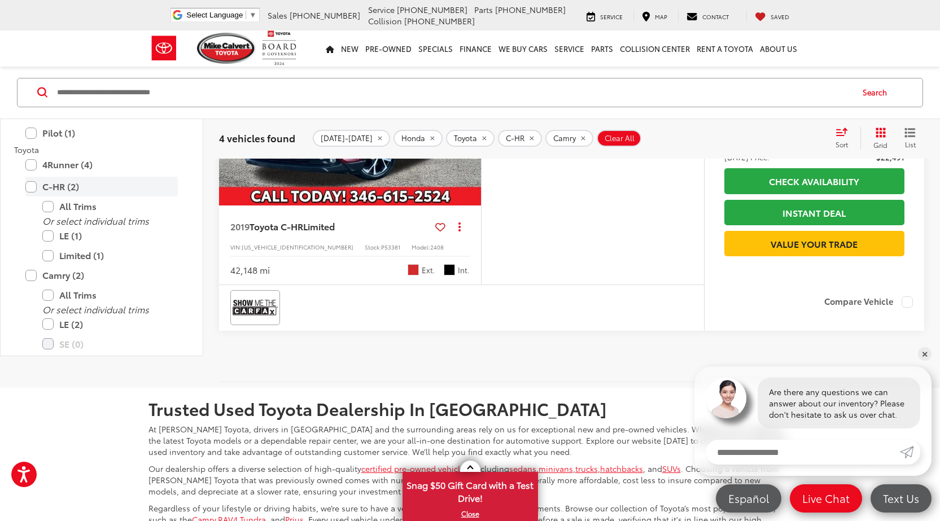
click at [80, 196] on label "C-HR (2)" at bounding box center [101, 187] width 152 height 20
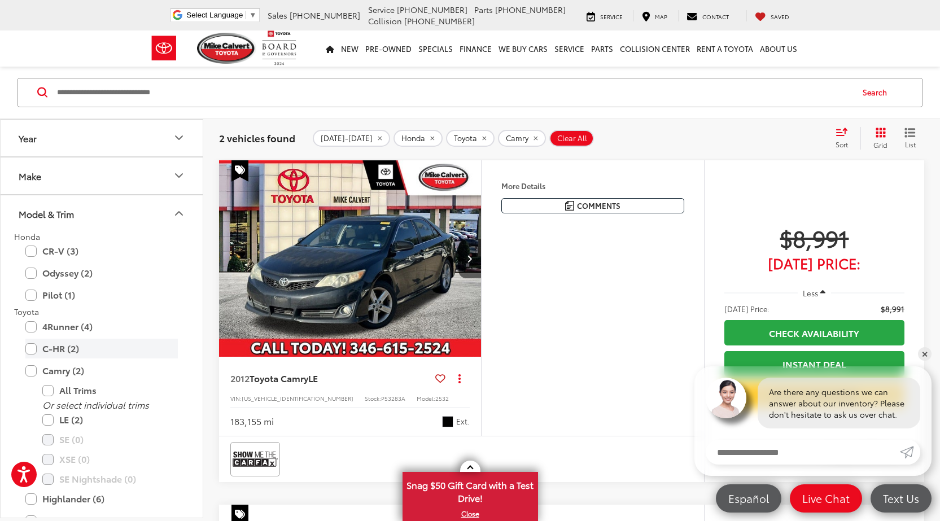
click at [59, 343] on label "C-HR (2)" at bounding box center [101, 349] width 152 height 20
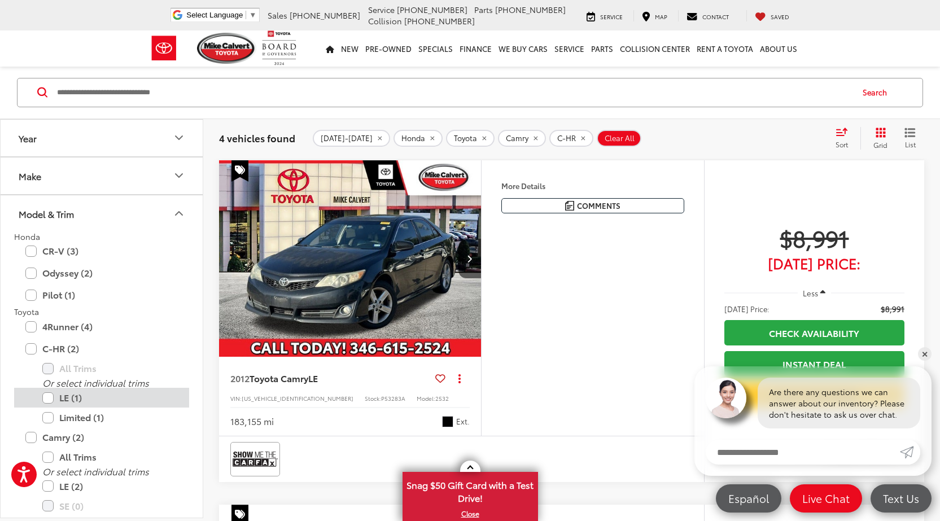
click at [77, 398] on label "LE (1)" at bounding box center [109, 398] width 135 height 20
